Goal: Transaction & Acquisition: Purchase product/service

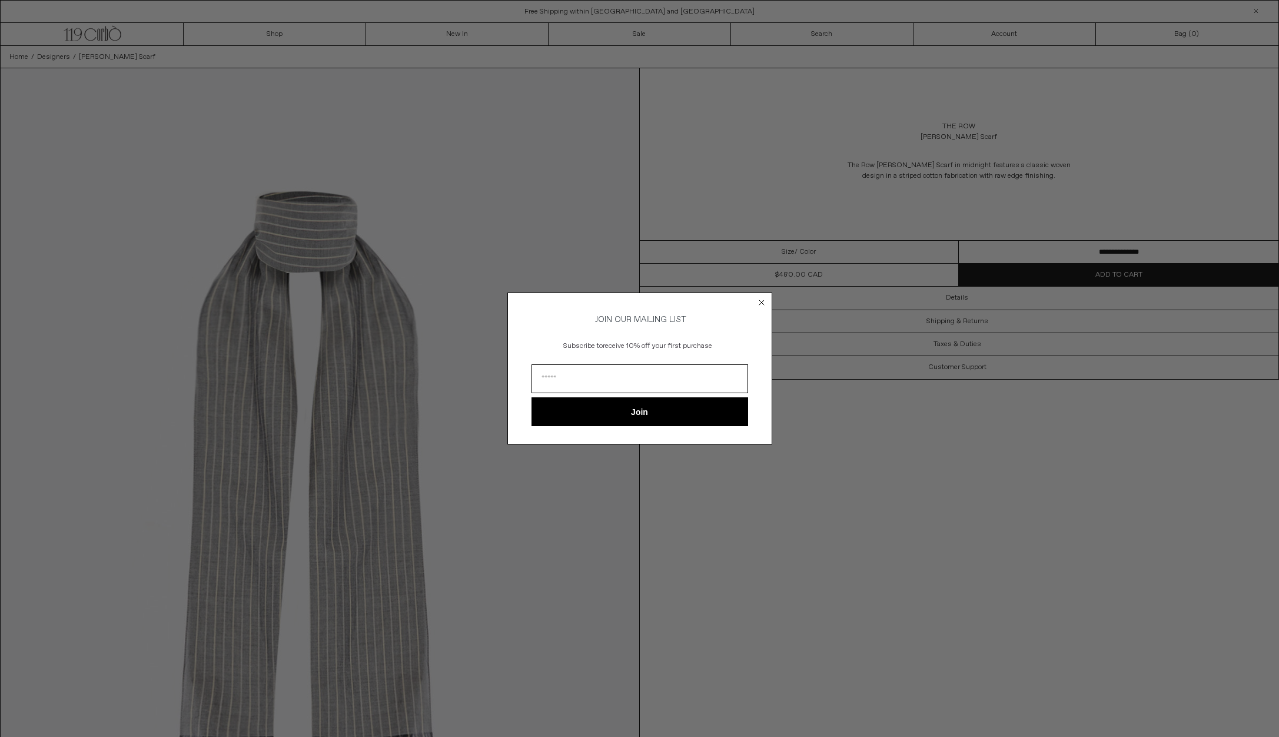
click at [764, 298] on circle "Close dialog" at bounding box center [761, 302] width 11 height 11
